Goal: Check status

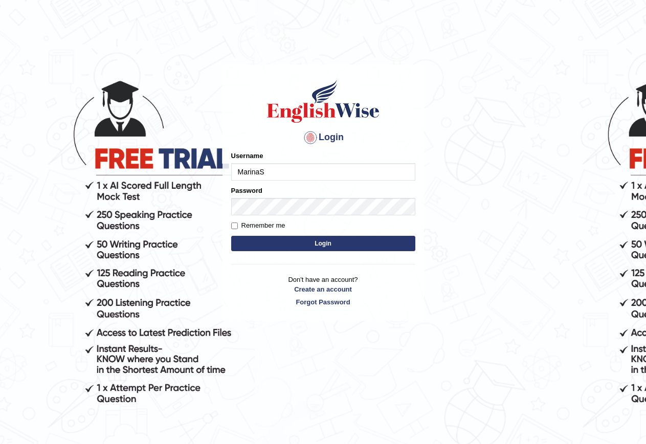
type input "MarinaS"
click at [287, 197] on div "Password" at bounding box center [323, 201] width 184 height 30
click at [308, 244] on button "Login" at bounding box center [323, 243] width 184 height 15
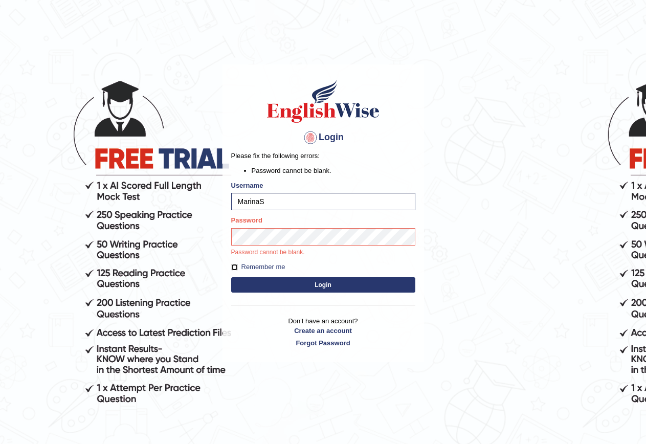
click at [233, 268] on input "Remember me" at bounding box center [234, 267] width 7 height 7
checkbox input "true"
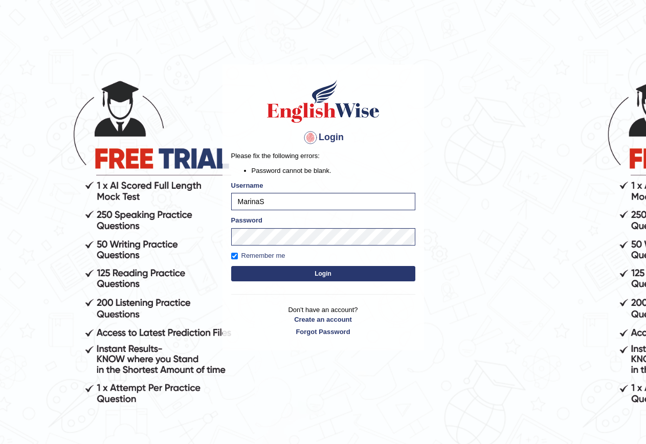
click at [318, 265] on form "Please fix the following errors: Password cannot be blank. Username MarinaS Pas…" at bounding box center [323, 217] width 184 height 132
click at [324, 272] on button "Login" at bounding box center [323, 273] width 184 height 15
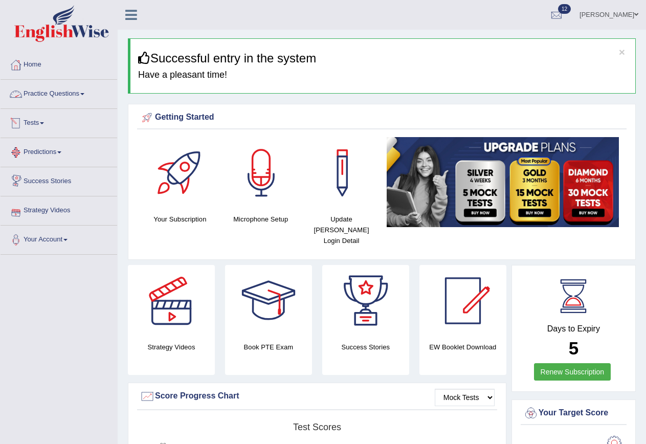
click at [41, 126] on link "Tests" at bounding box center [59, 122] width 117 height 26
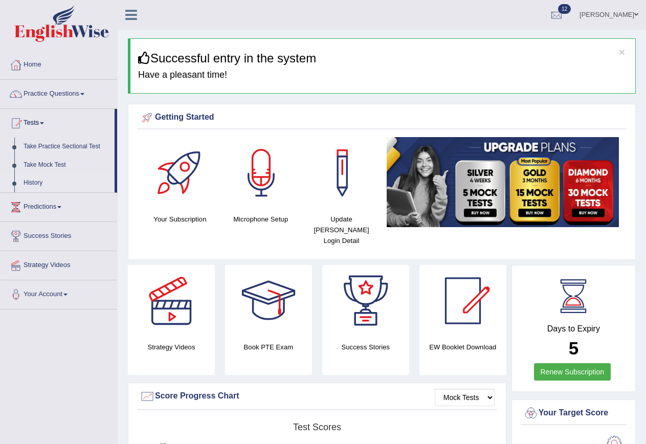
click at [31, 185] on link "History" at bounding box center [67, 183] width 96 height 18
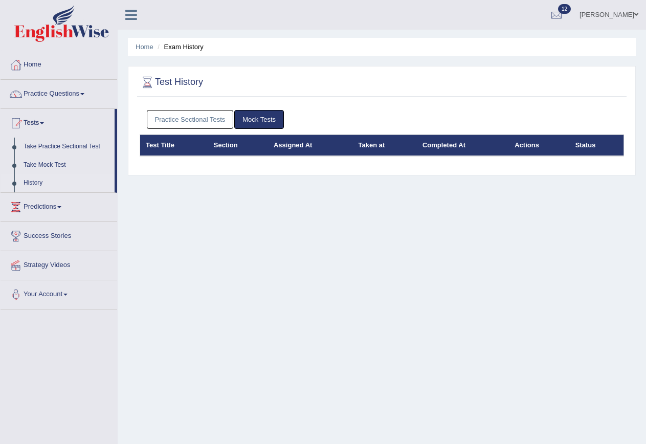
click at [196, 116] on link "Practice Sectional Tests" at bounding box center [190, 119] width 87 height 19
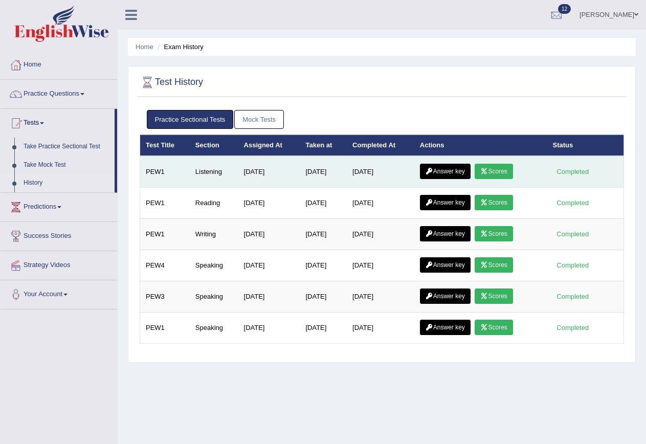
click at [504, 170] on link "Scores" at bounding box center [493, 171] width 38 height 15
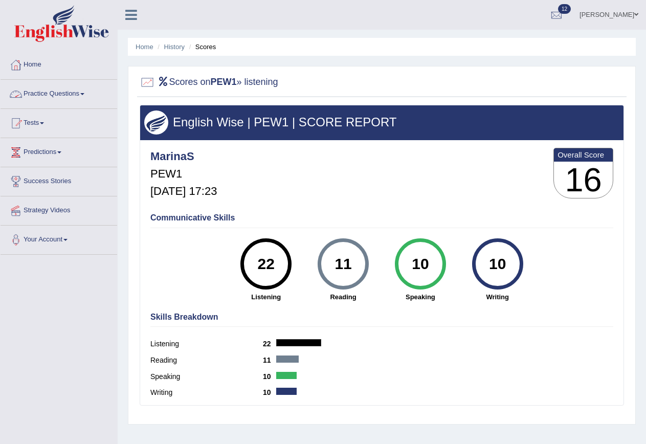
click at [55, 91] on link "Practice Questions" at bounding box center [59, 93] width 117 height 26
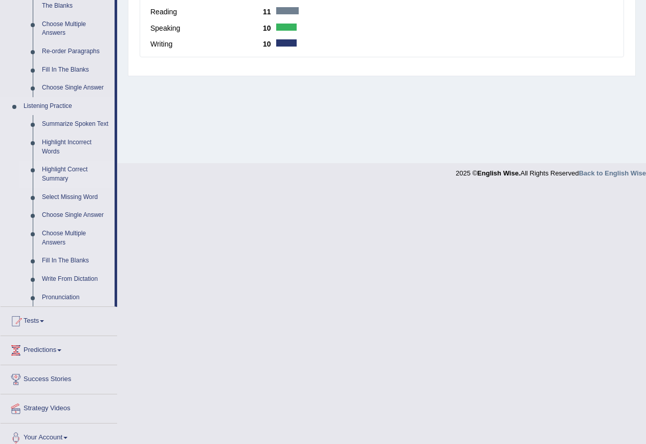
scroll to position [357, 0]
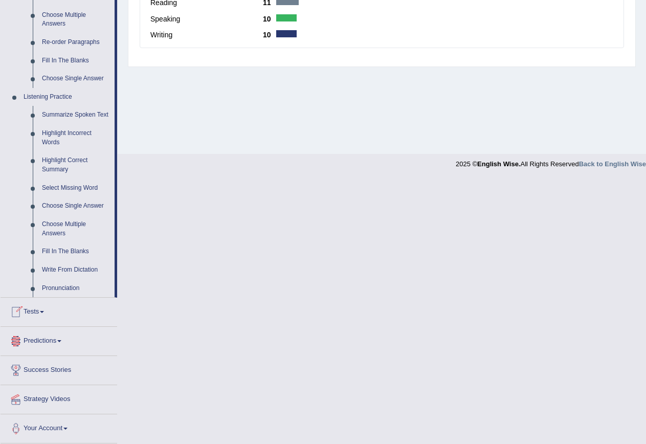
click at [32, 313] on link "Tests" at bounding box center [59, 310] width 117 height 26
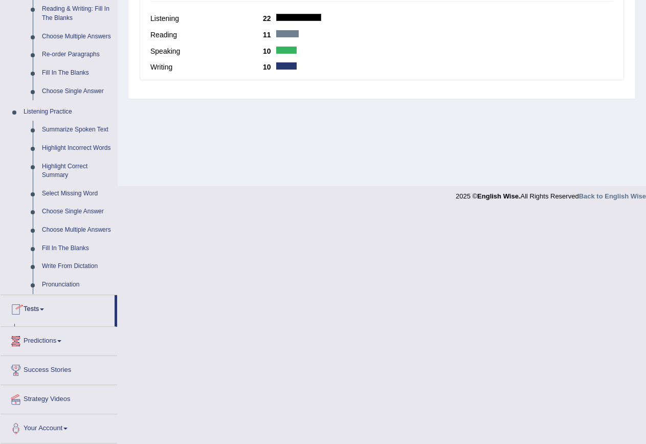
scroll to position [93, 0]
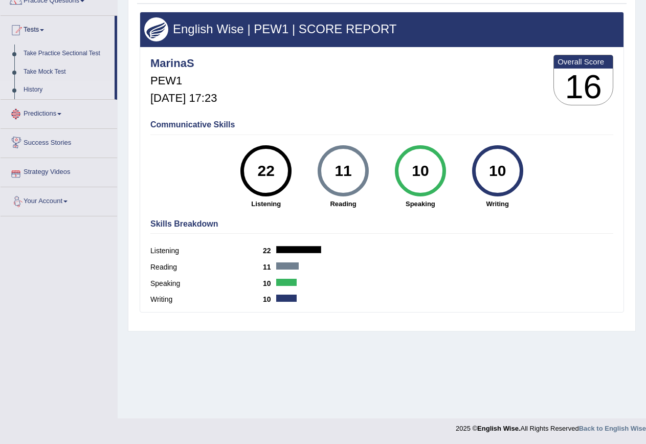
click at [34, 85] on link "History" at bounding box center [67, 90] width 96 height 18
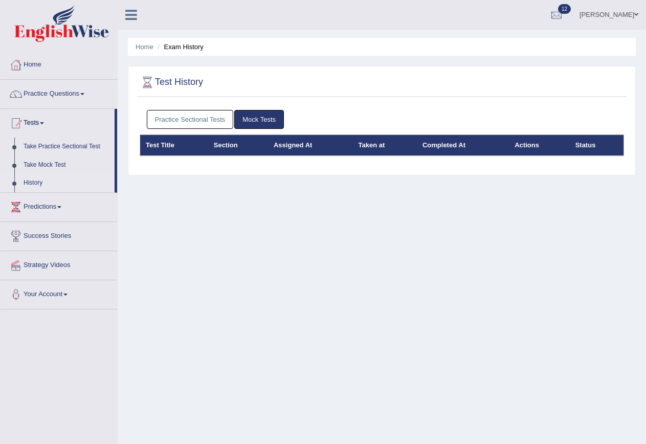
click at [200, 119] on link "Practice Sectional Tests" at bounding box center [190, 119] width 87 height 19
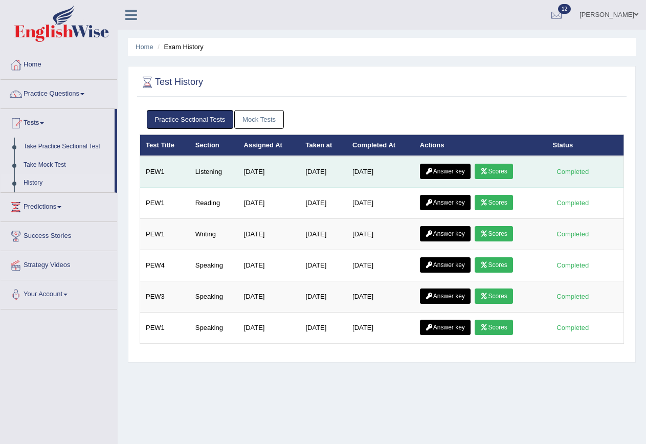
click at [446, 172] on link "Answer key" at bounding box center [445, 171] width 51 height 15
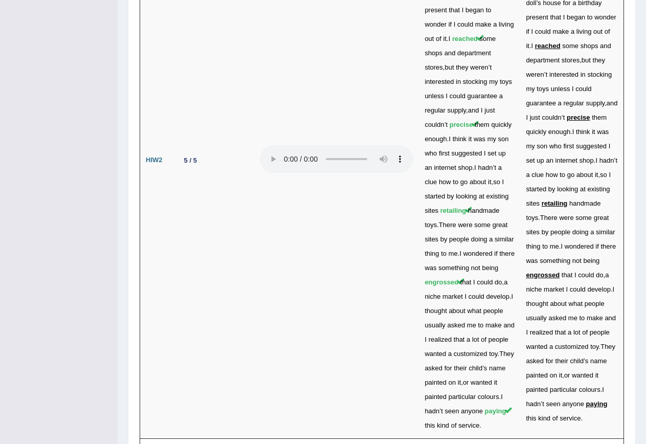
scroll to position [3473, 0]
